Goal: Book appointment/travel/reservation

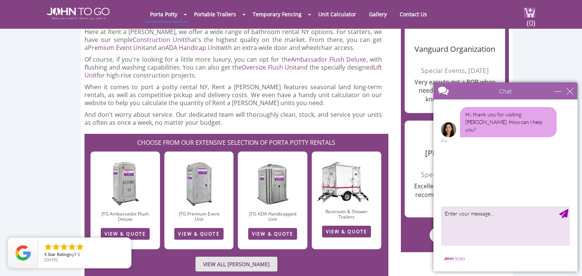
scroll to position [1037, 0]
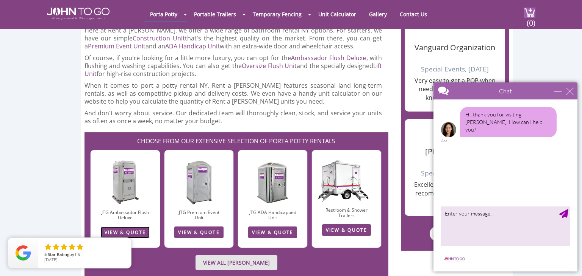
click at [114, 227] on link "VIEW & QUOTE" at bounding box center [125, 233] width 49 height 12
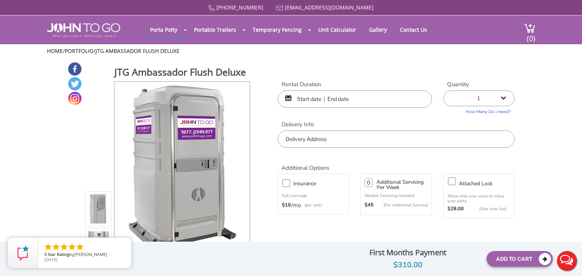
click at [319, 100] on input "text" at bounding box center [355, 99] width 154 height 17
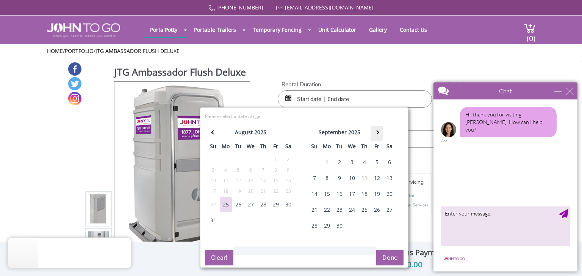
click at [381, 132] on th at bounding box center [376, 133] width 12 height 15
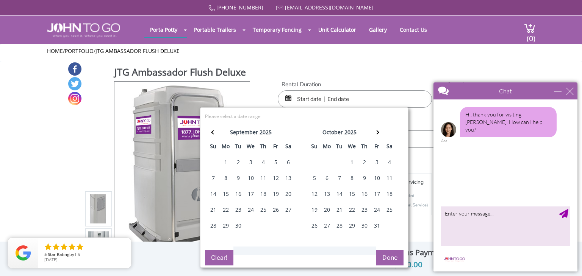
click at [387, 177] on div "11" at bounding box center [389, 178] width 12 height 15
click at [317, 193] on div "12" at bounding box center [314, 194] width 12 height 15
type input "10/11/2025 to 10/12/2025"
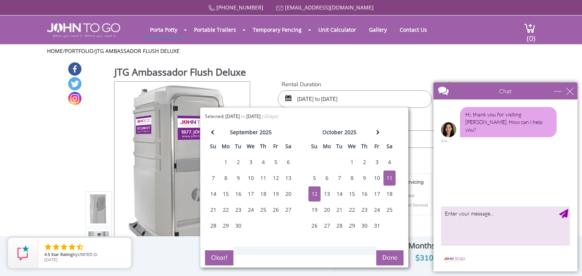
click at [384, 66] on div "JTG Ambassador Flush Deluxe View feature & specs Download Pdf Product PDF Addon…" at bounding box center [290, 172] width 447 height 221
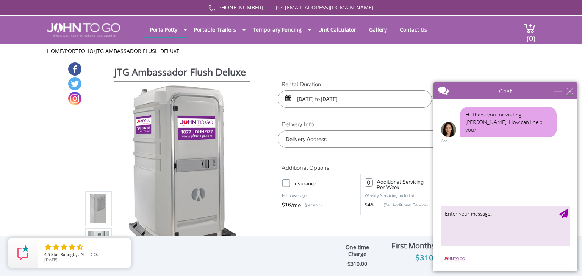
click at [566, 94] on div "close" at bounding box center [570, 91] width 8 height 8
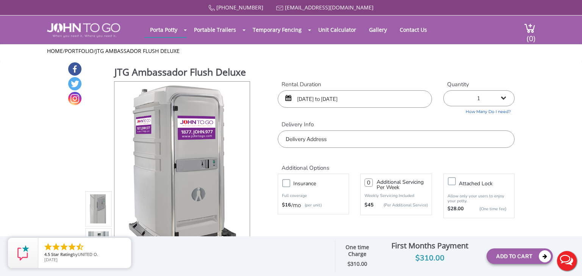
click at [410, 145] on input "text" at bounding box center [396, 139] width 237 height 17
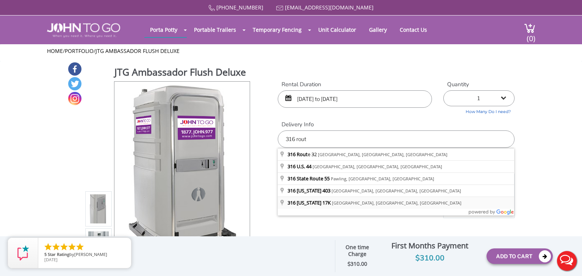
type input "316 New York 17K, Bloomingburg, NY, USA"
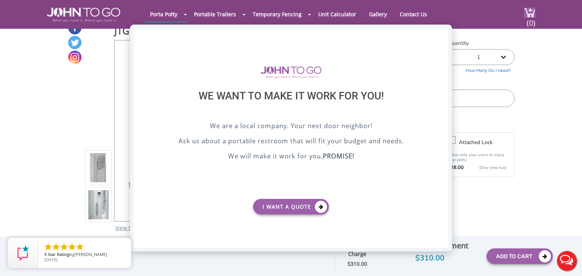
click at [445, 38] on div "X" at bounding box center [442, 34] width 12 height 13
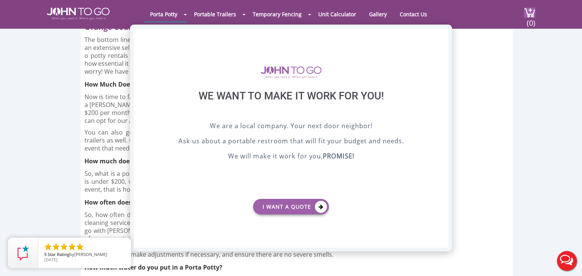
click at [444, 34] on div "X" at bounding box center [442, 34] width 12 height 13
